Goal: Task Accomplishment & Management: Complete application form

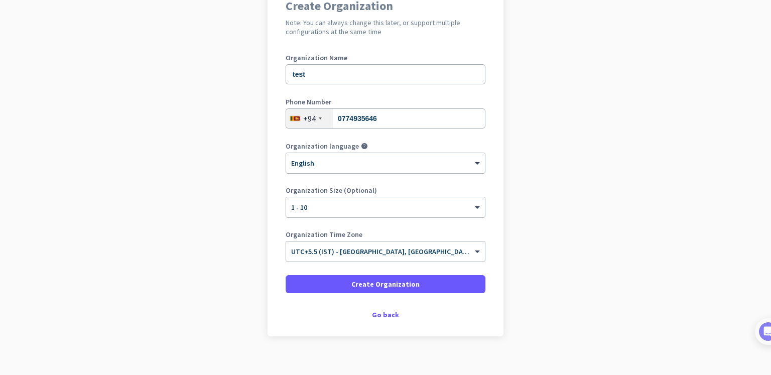
scroll to position [102, 0]
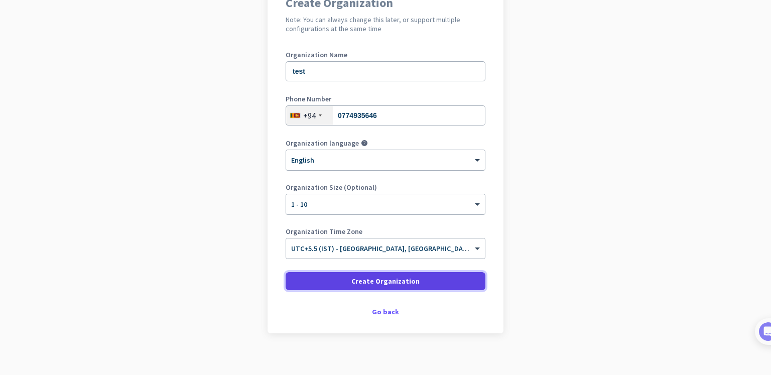
click at [460, 279] on span at bounding box center [386, 281] width 200 height 24
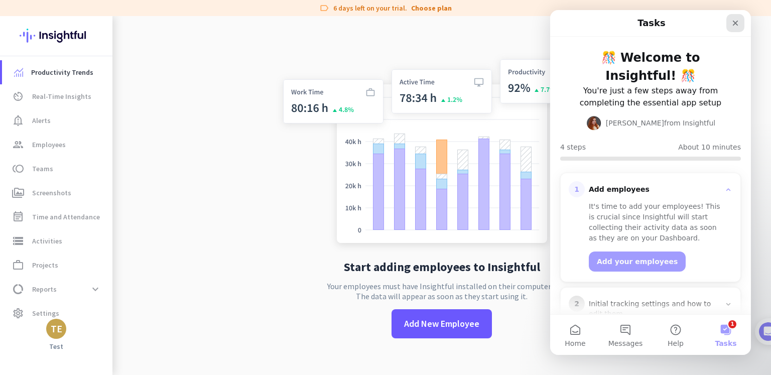
click at [737, 21] on icon "Close" at bounding box center [736, 24] width 6 height 6
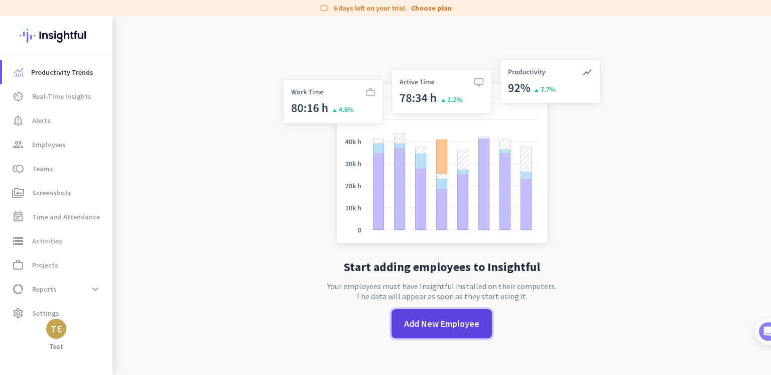
click at [431, 327] on span "Add New Employee" at bounding box center [441, 323] width 75 height 13
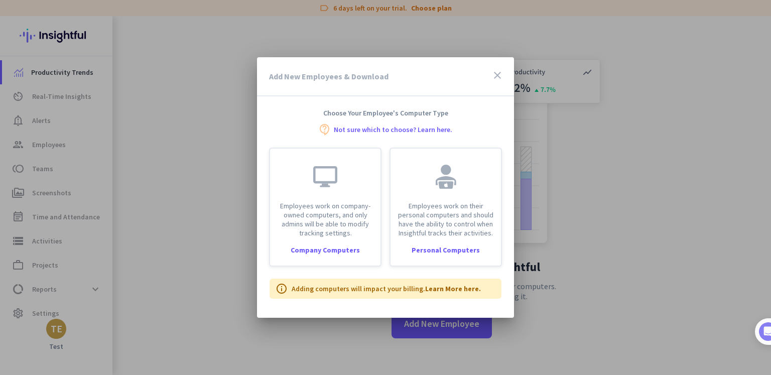
click at [497, 69] on div "Add New Employees & Download close" at bounding box center [385, 76] width 257 height 39
click at [496, 71] on icon "close" at bounding box center [497, 75] width 12 height 12
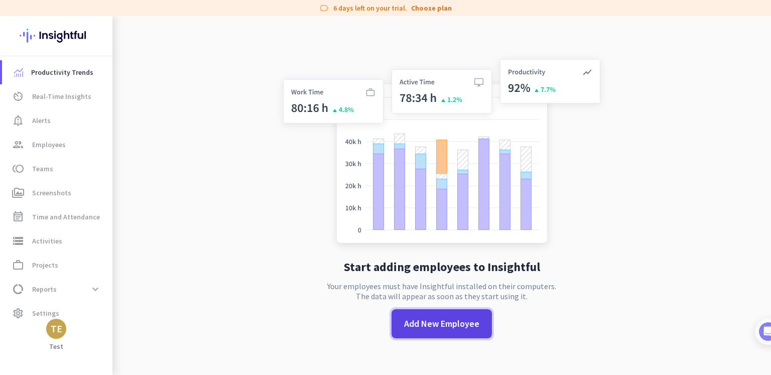
click at [422, 328] on span "Add New Employee" at bounding box center [441, 323] width 75 height 13
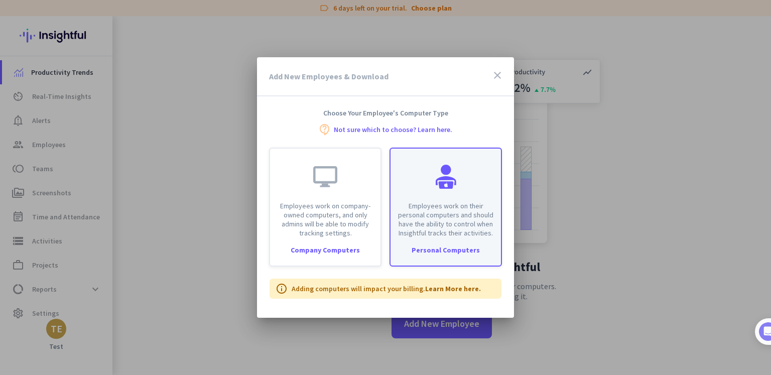
click at [430, 227] on p "Employees work on their personal computers and should have the ability to contr…" at bounding box center [446, 219] width 98 height 36
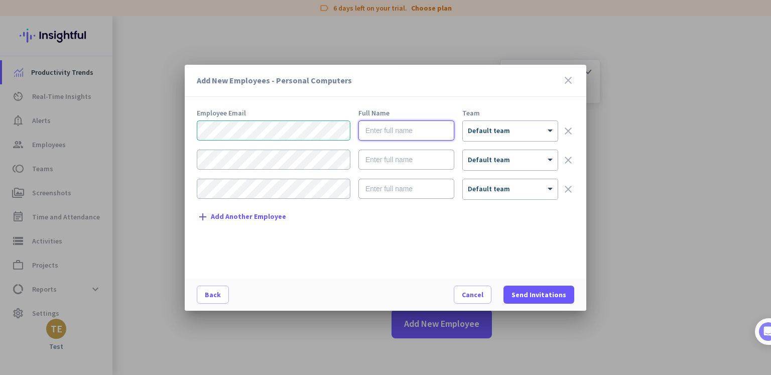
click at [397, 133] on input "text" at bounding box center [406, 130] width 96 height 20
type input "M"
type input "m"
click at [531, 128] on div at bounding box center [510, 127] width 95 height 9
click at [540, 239] on div "Employee Email Full Name Team m × Default team clear × Default team clear × Def…" at bounding box center [389, 188] width 385 height 159
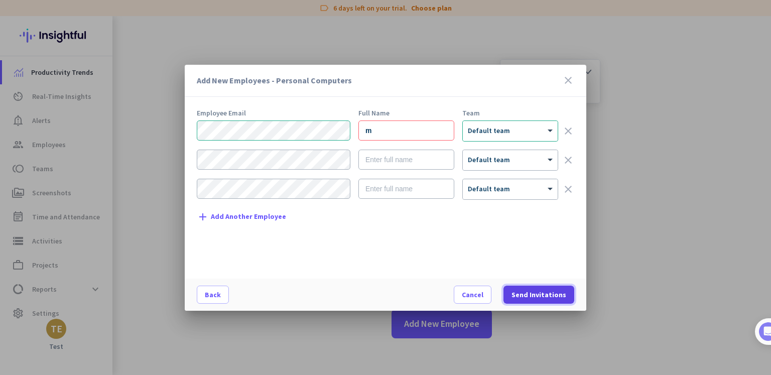
click at [541, 297] on span "Send Invitations" at bounding box center [538, 295] width 55 height 10
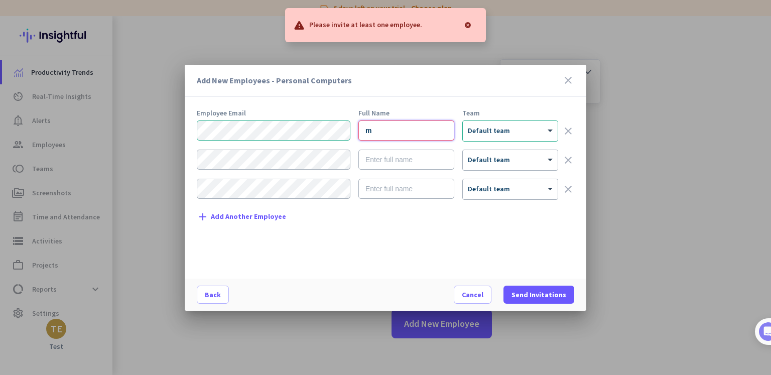
click at [440, 133] on input "m" at bounding box center [406, 130] width 96 height 20
click at [506, 140] on div "× Default team" at bounding box center [510, 131] width 95 height 20
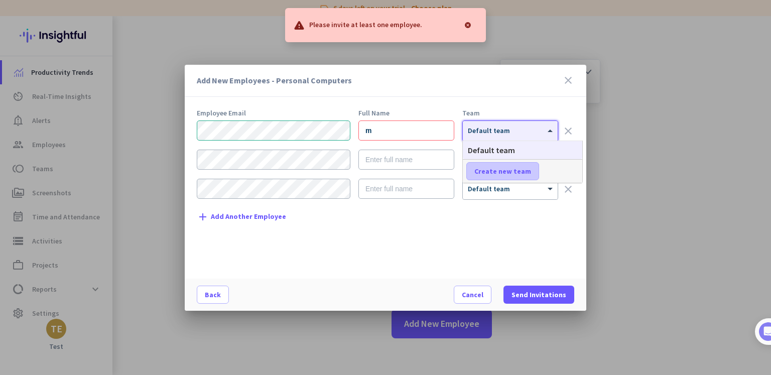
click at [509, 173] on span "Create new team" at bounding box center [502, 171] width 57 height 10
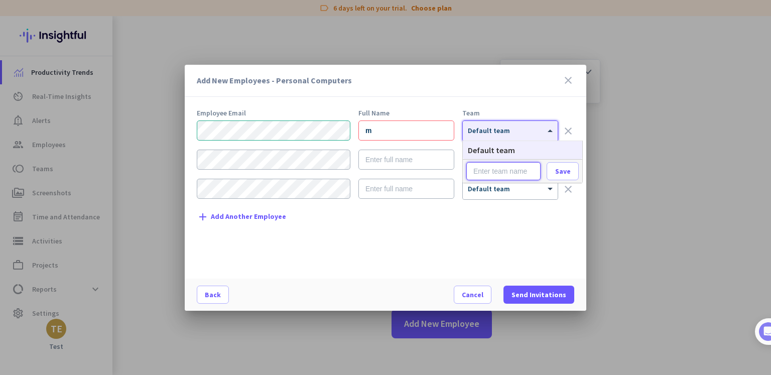
click at [520, 169] on input "text" at bounding box center [503, 171] width 74 height 18
type input "D"
type input "Team"
click at [567, 168] on span "Save" at bounding box center [563, 171] width 16 height 9
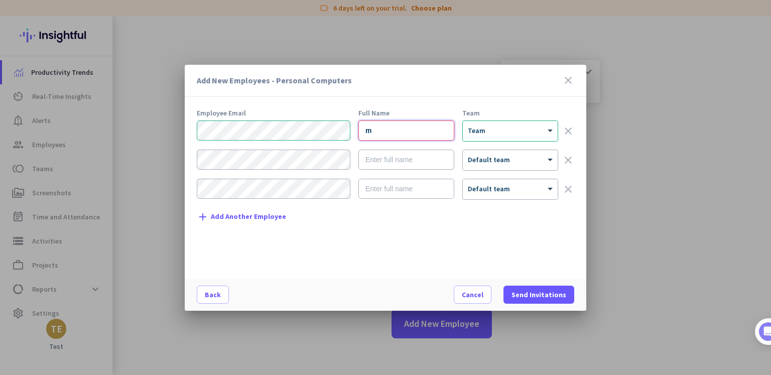
click at [435, 128] on input "m" at bounding box center [406, 130] width 96 height 20
type input "mu"
click at [552, 293] on span "Send Invitations" at bounding box center [538, 295] width 55 height 10
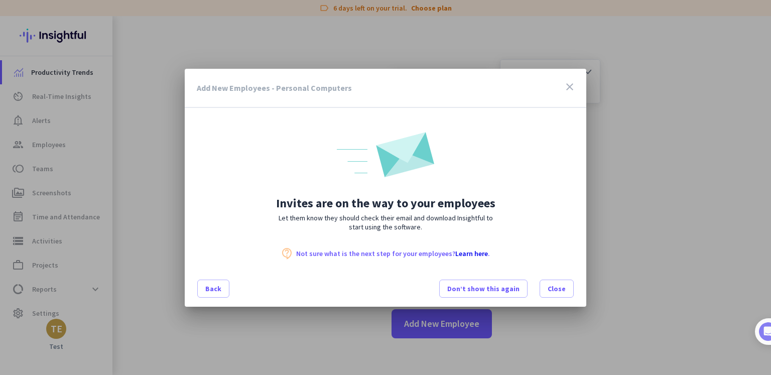
click at [598, 80] on div at bounding box center [385, 187] width 771 height 375
